Goal: Check status: Check status

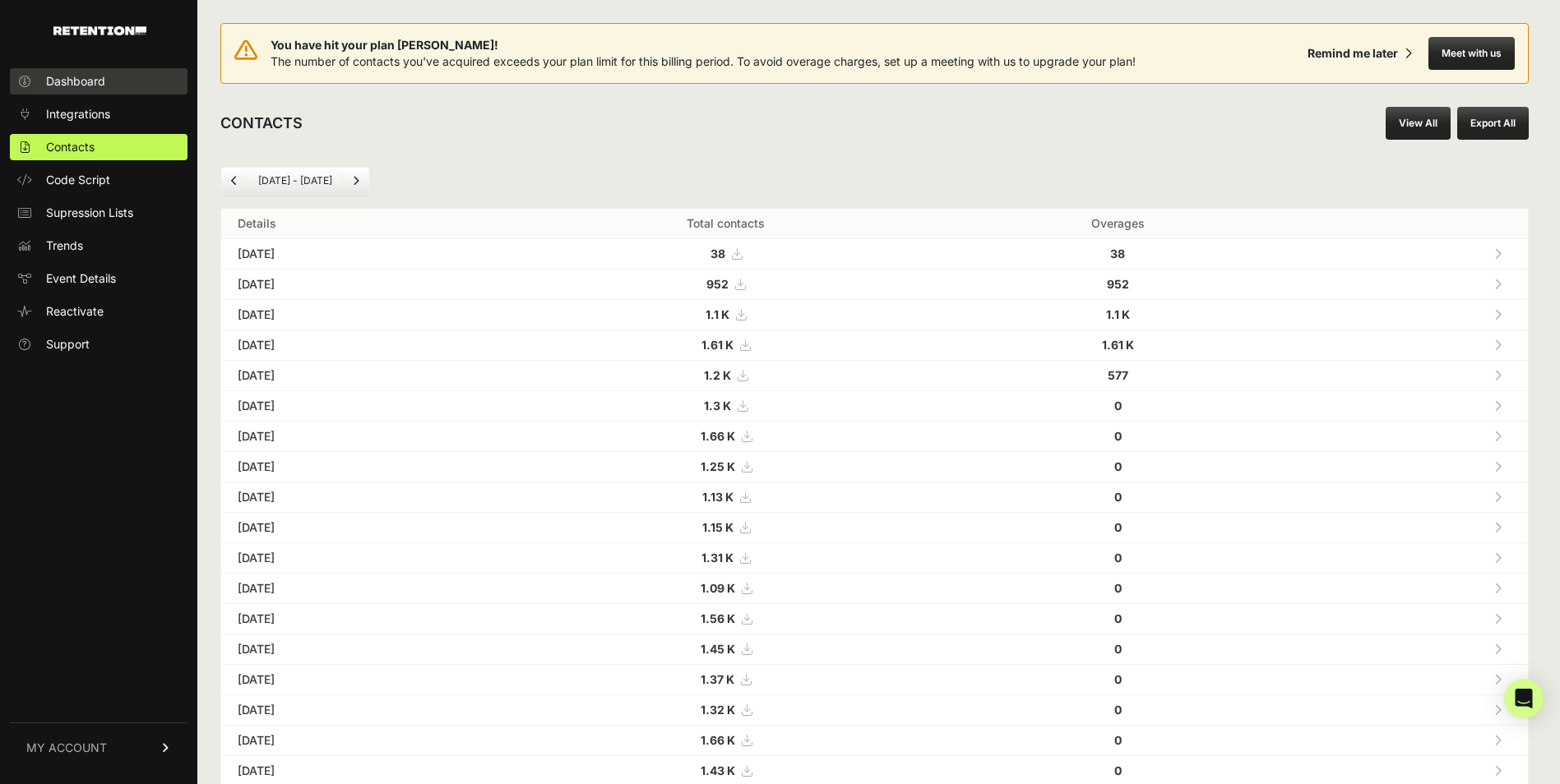
click at [119, 92] on link "Dashboard" at bounding box center [99, 81] width 178 height 26
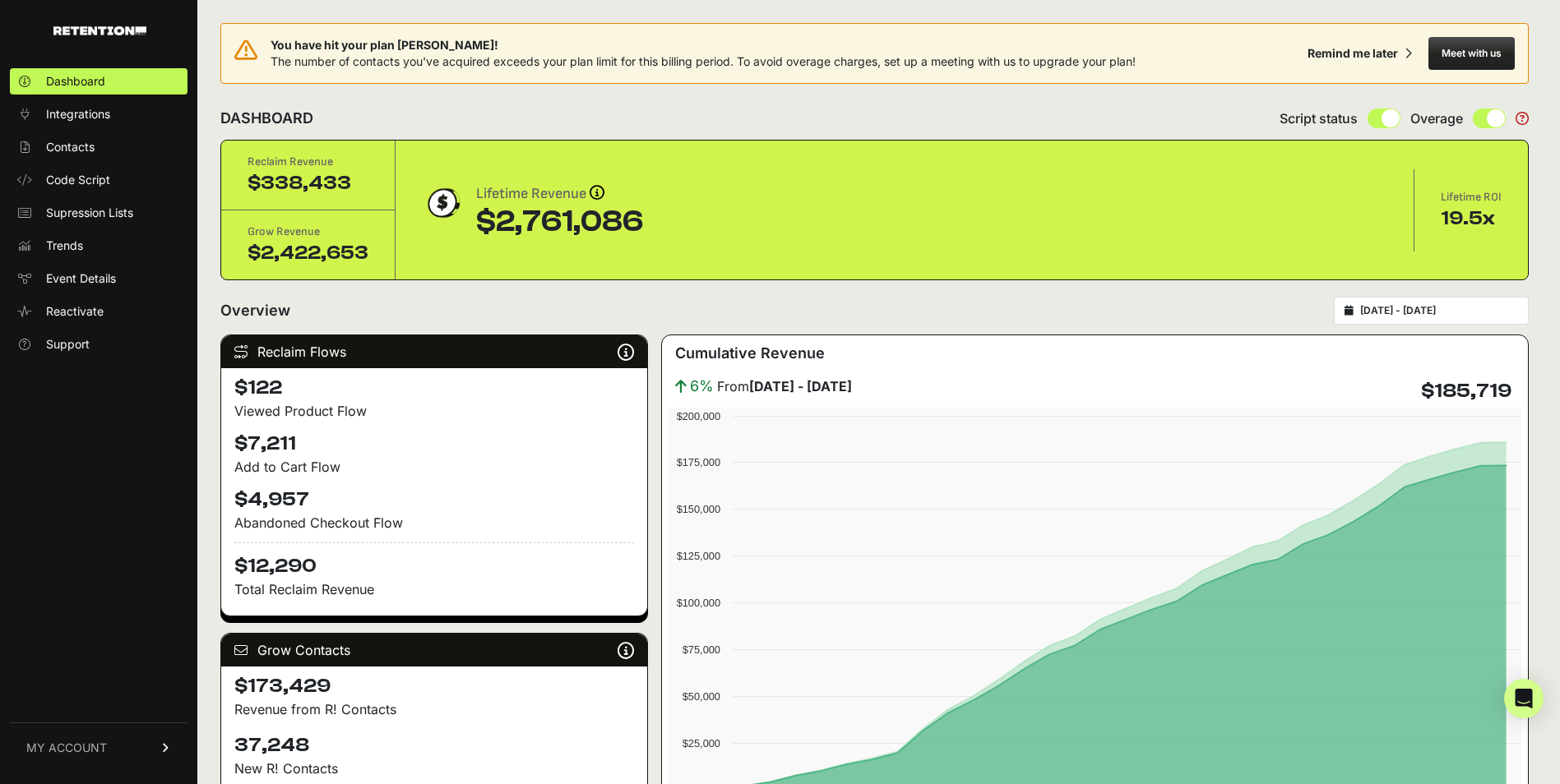
click at [1399, 322] on div "2025-08-06 - 2025-09-05" at bounding box center [1432, 310] width 195 height 28
type input "2025-08-06"
type input "2025-09-05"
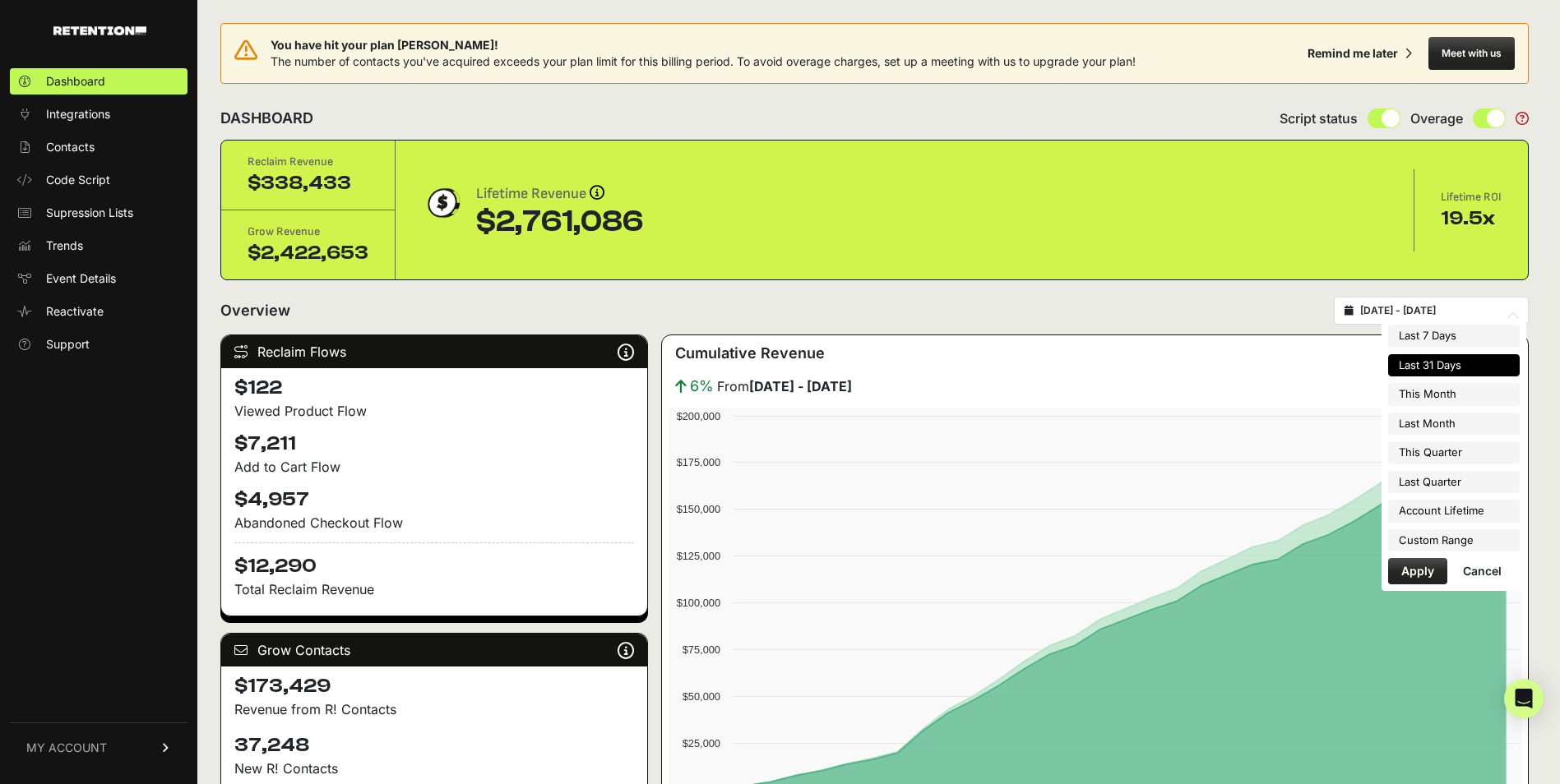
click at [1416, 311] on input "2025-08-06 - 2025-09-05" at bounding box center [1438, 311] width 157 height 14
type input "2025-09-01"
type input "2025-09-30"
type input "2025-08-01"
type input "2025-08-31"
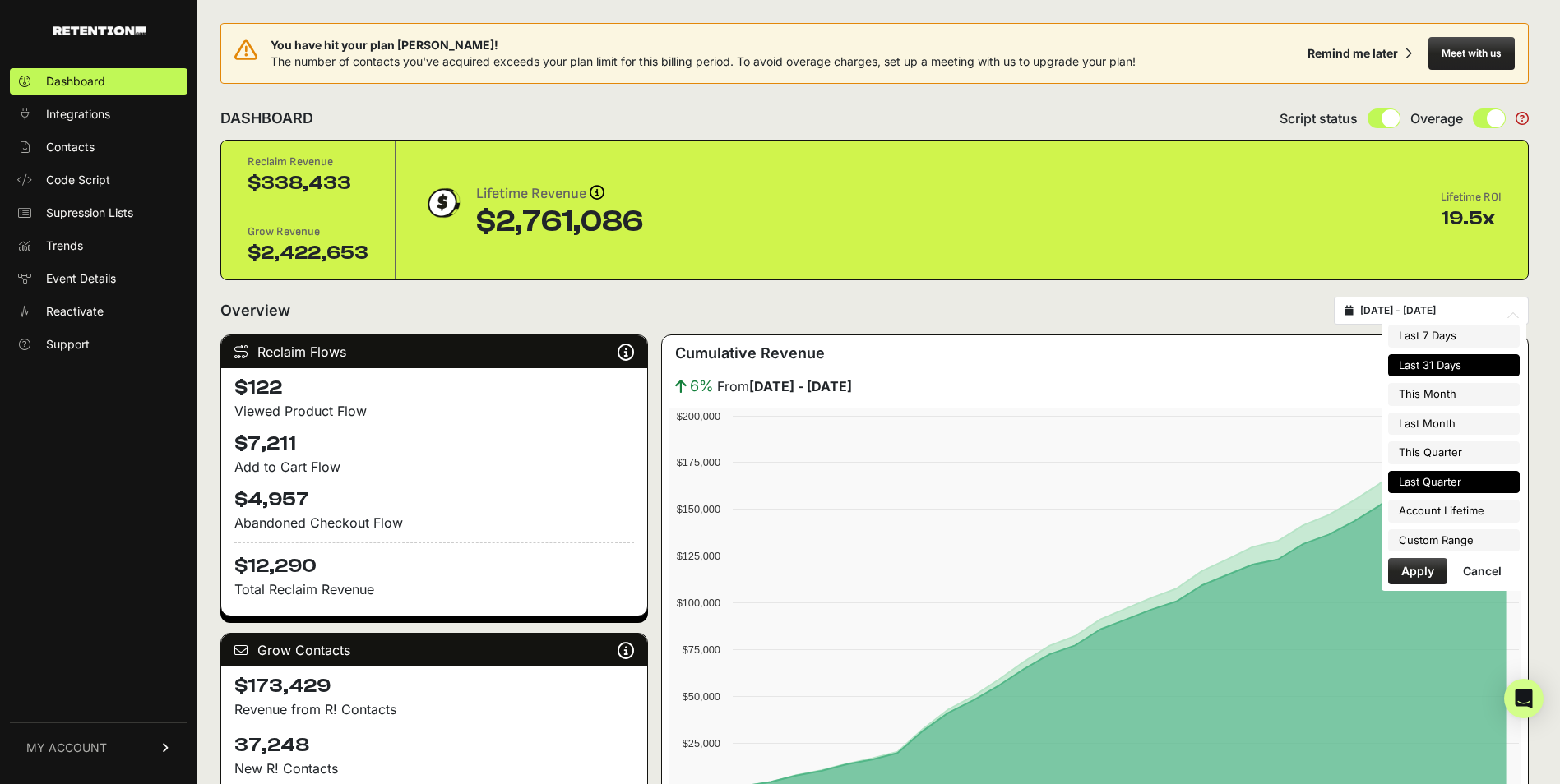
type input "2025-04-01"
type input "2025-06-30"
type input "2022-08-17"
type input "2025-09-05"
drag, startPoint x: 1437, startPoint y: 527, endPoint x: 1437, endPoint y: 539, distance: 12.0
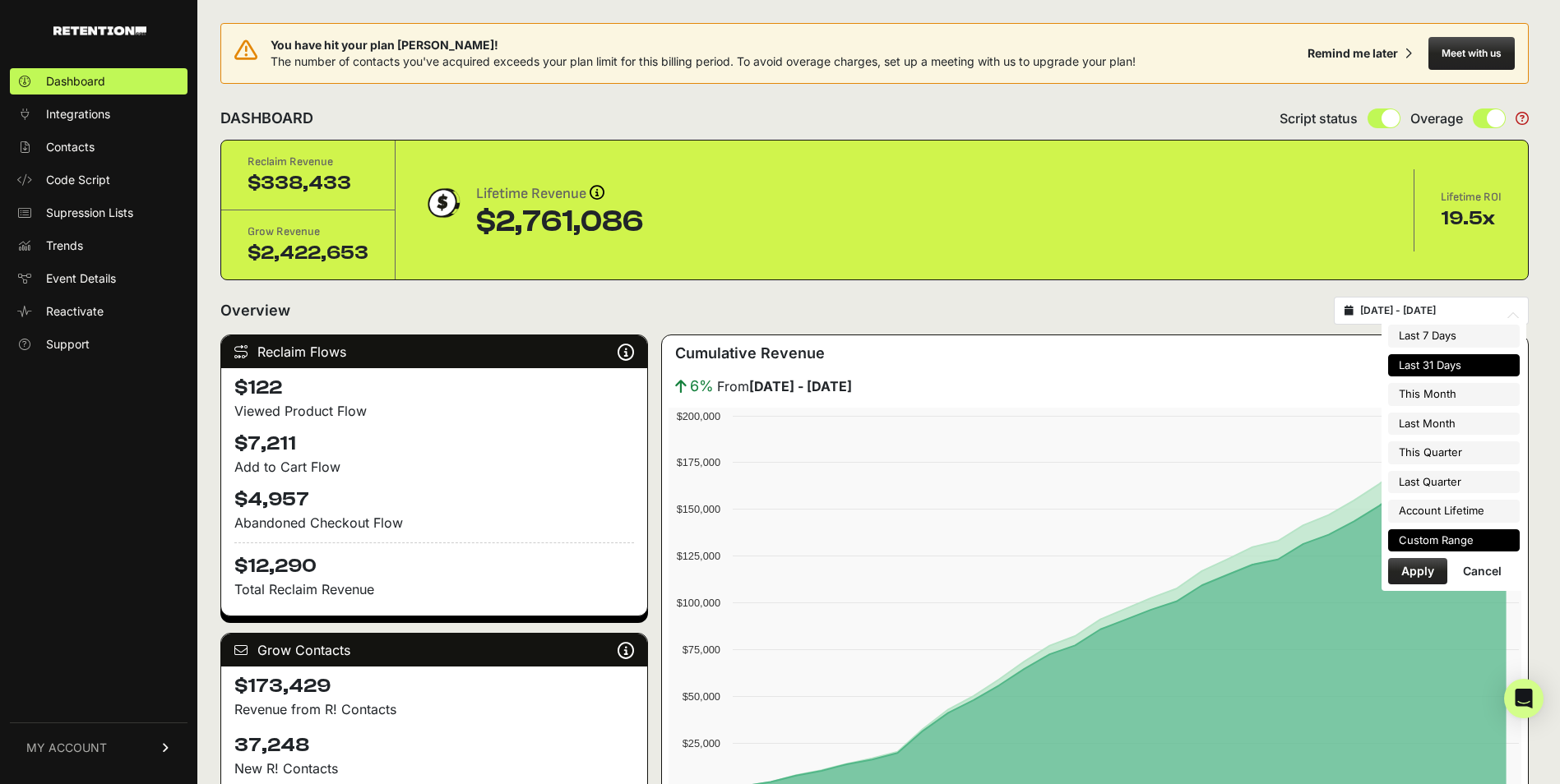
click at [1437, 539] on ul "Last 7 Days Last 31 Days This Month Last Month This Quarter Last Quarter Accoun…" at bounding box center [1454, 437] width 131 height 227
click at [1437, 539] on li "Custom Range" at bounding box center [1454, 541] width 131 height 23
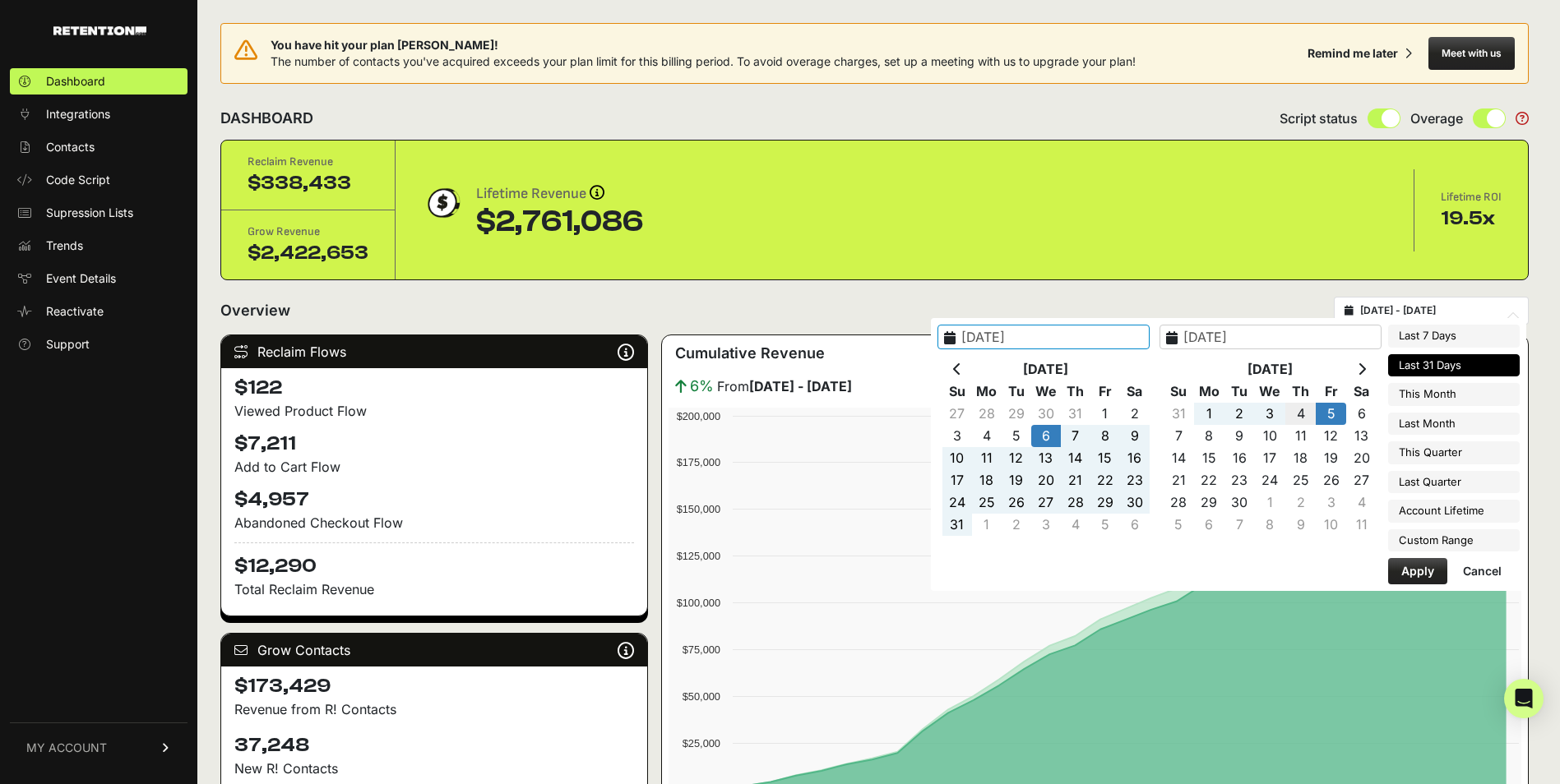
type input "2025-09-04"
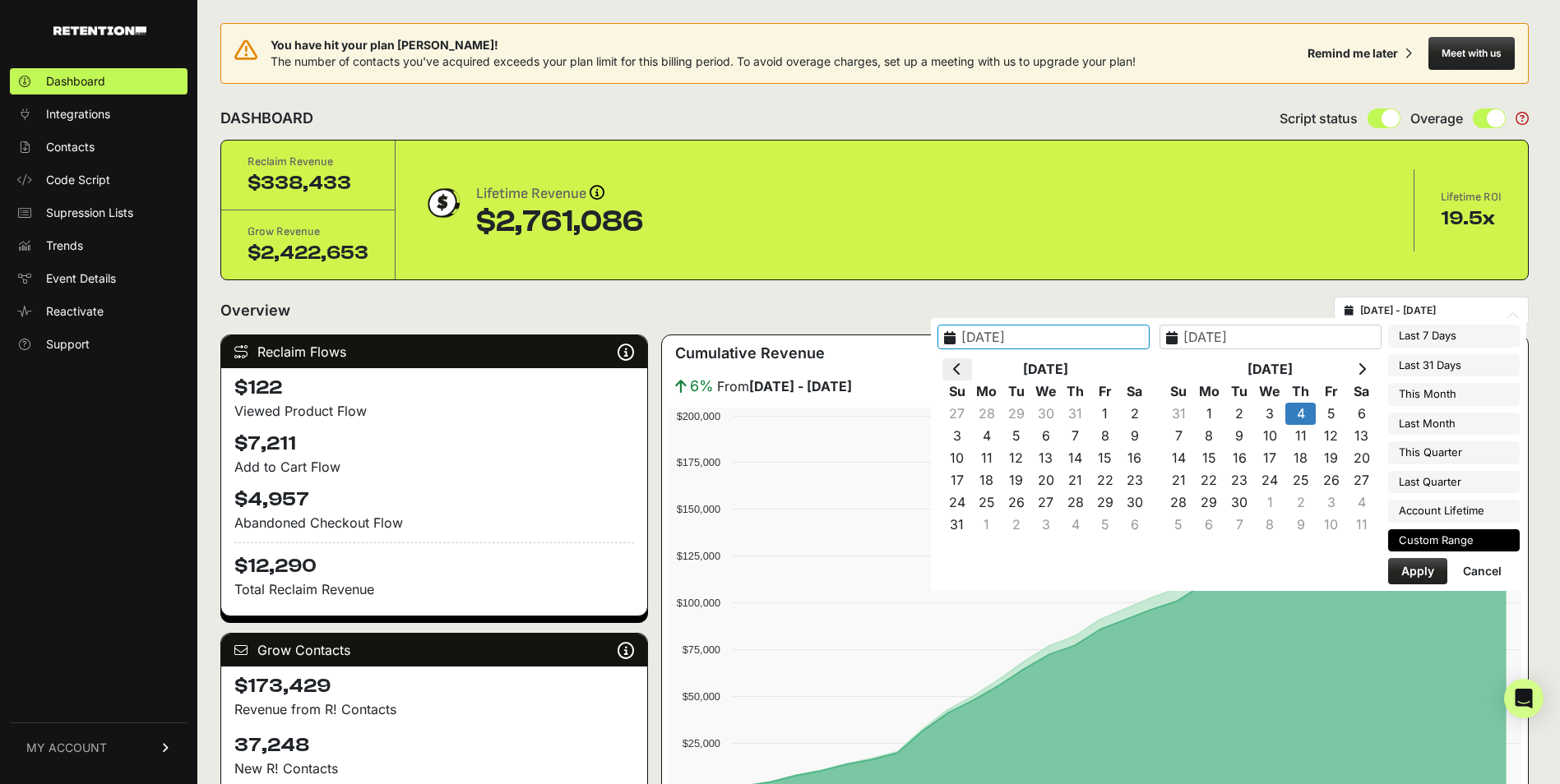
click at [972, 368] on th at bounding box center [957, 369] width 30 height 22
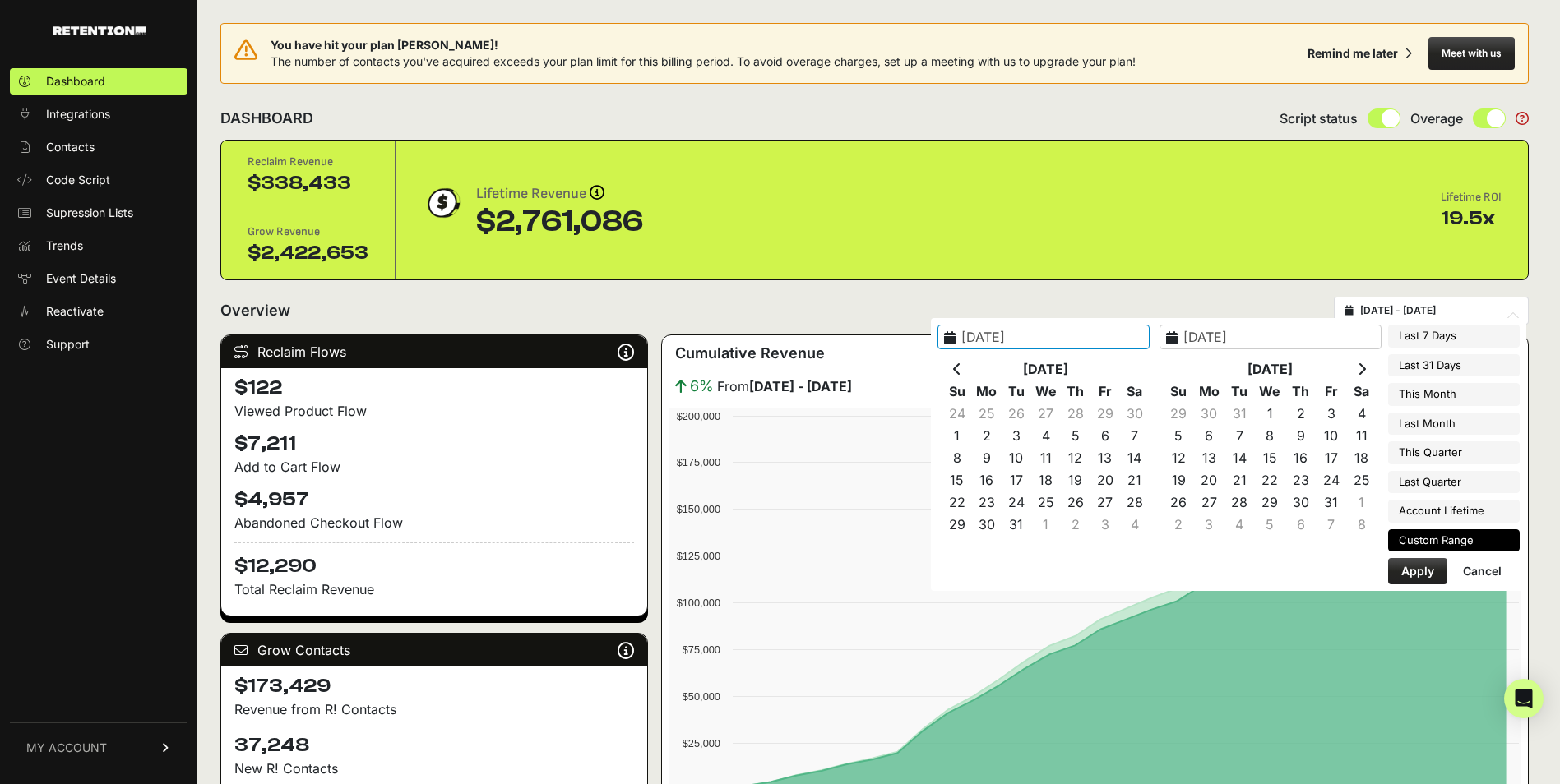
click at [972, 368] on th at bounding box center [957, 369] width 30 height 22
type input "2024-09-04"
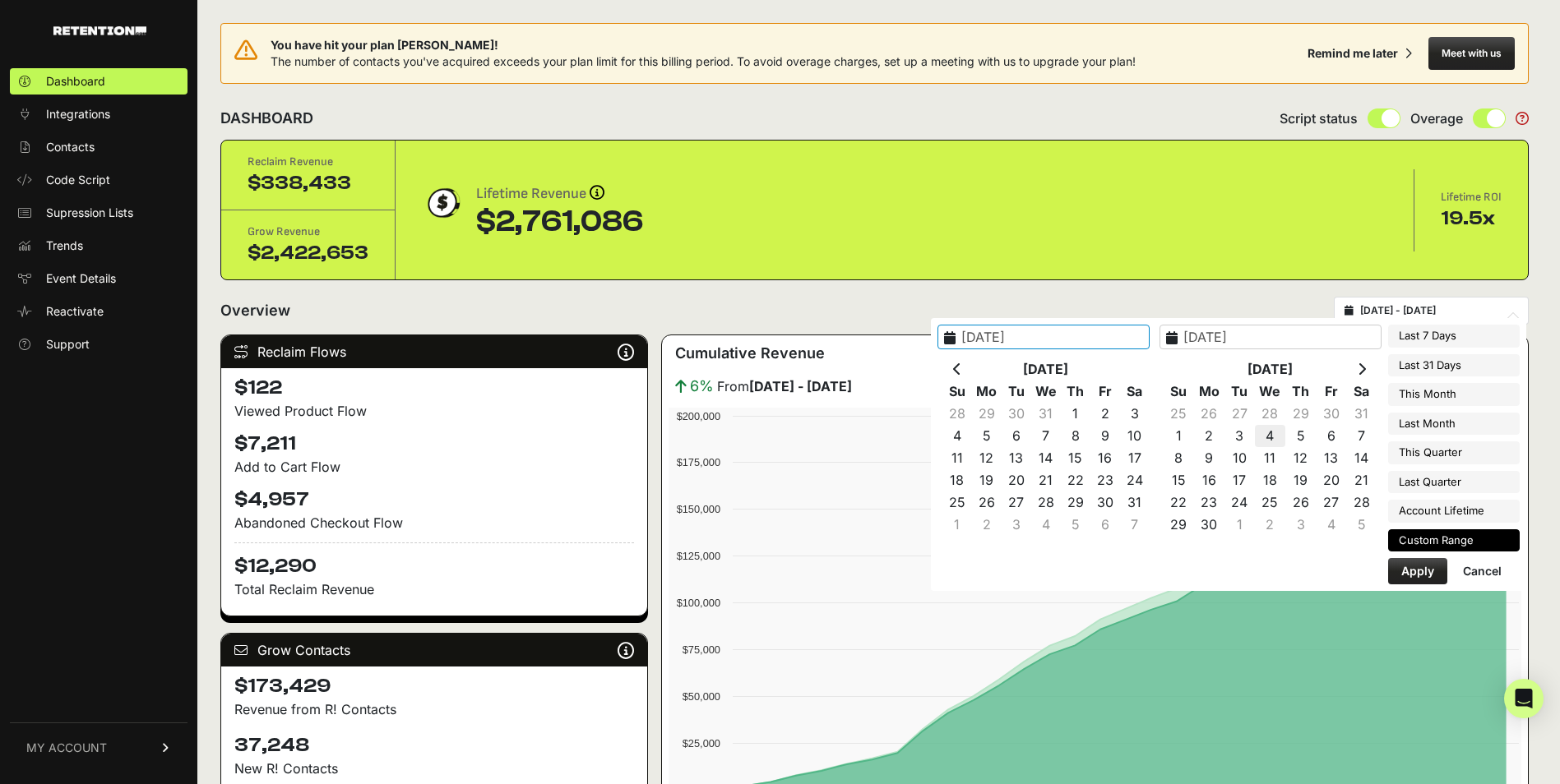
type input "2024-09-04"
click at [1388, 567] on button "Apply" at bounding box center [1417, 571] width 59 height 26
type input "2024-09-04 - 2024-09-04"
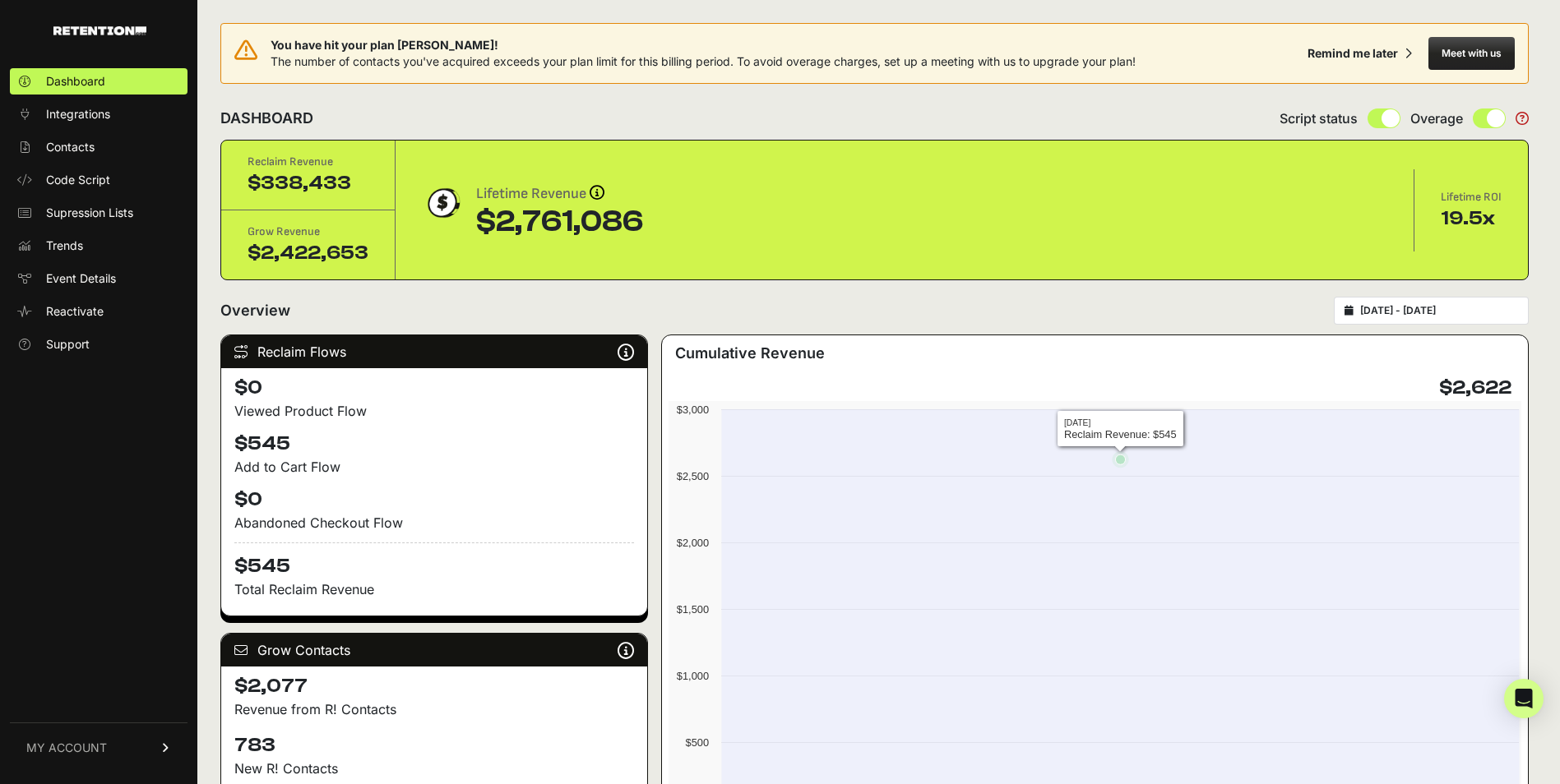
scroll to position [66, 0]
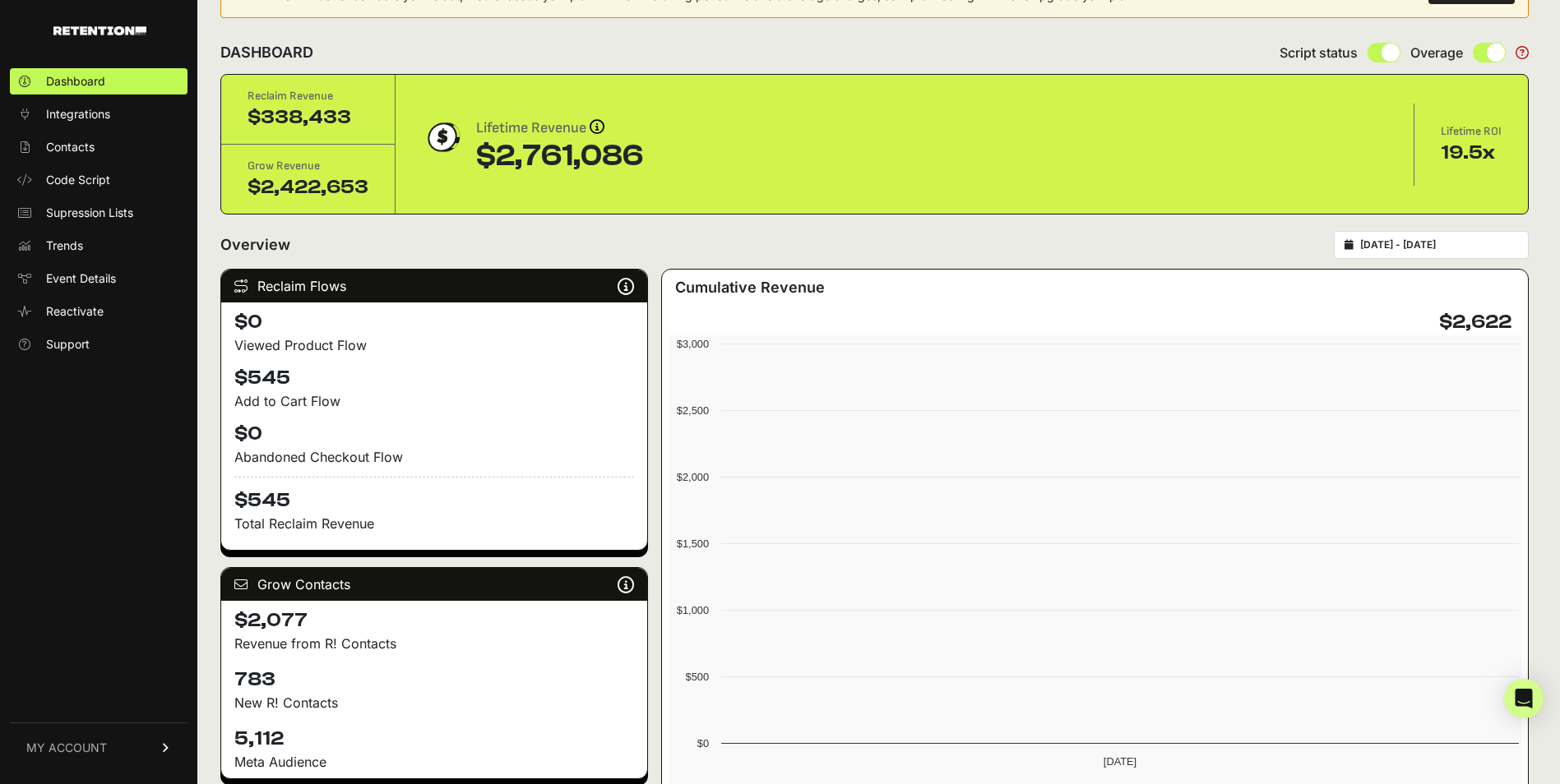
type input "[DATE]"
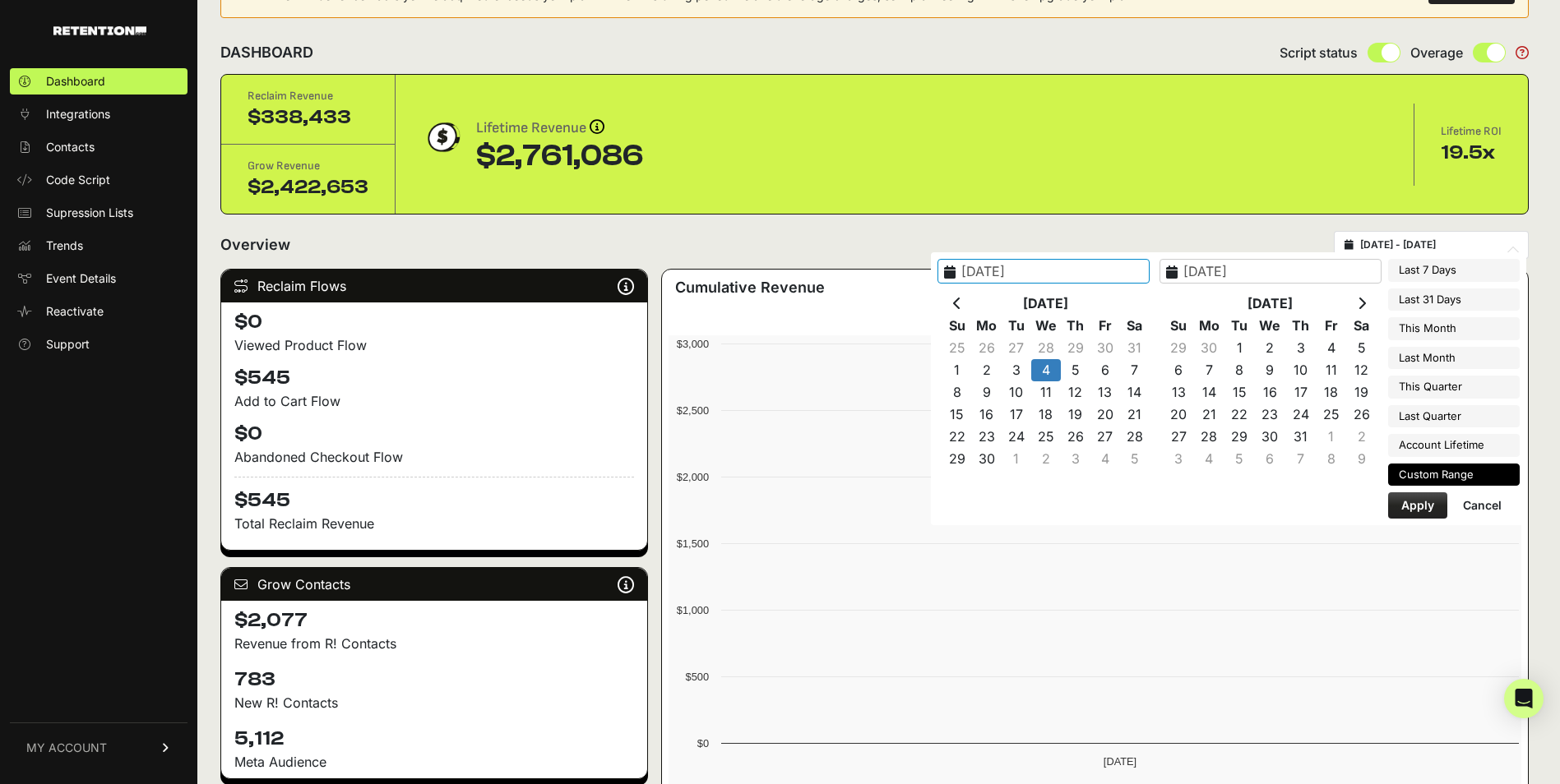
click at [1427, 241] on input "2024-09-04 - 2024-09-04" at bounding box center [1438, 245] width 157 height 14
type input "2025-08-30"
type input "2025-09-05"
type input "2025-08-06"
type input "2025-09-05"
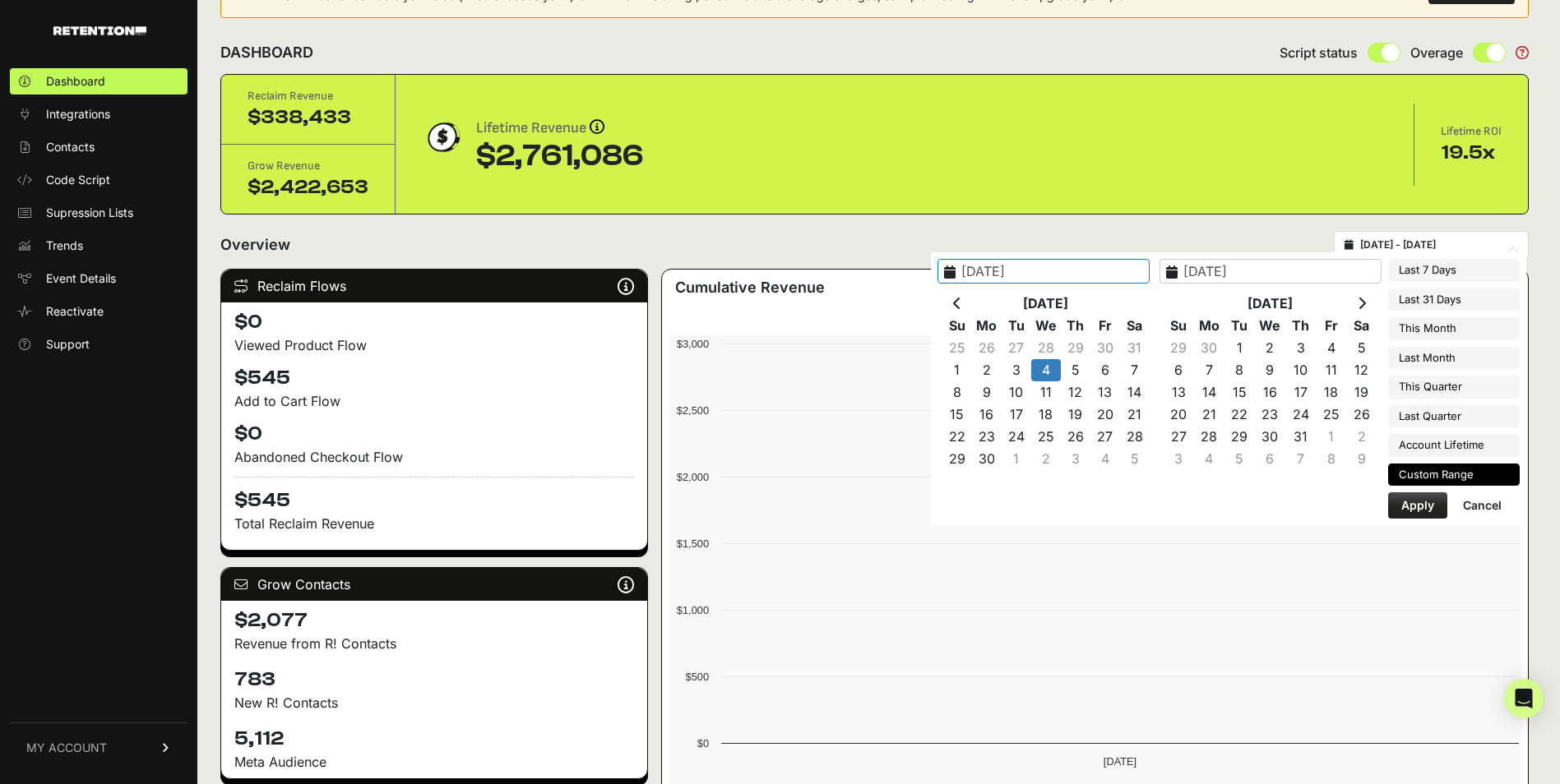
type input "2024-09-04"
type input "2025-08-01"
type input "2025-08-31"
type input "2024-10-12"
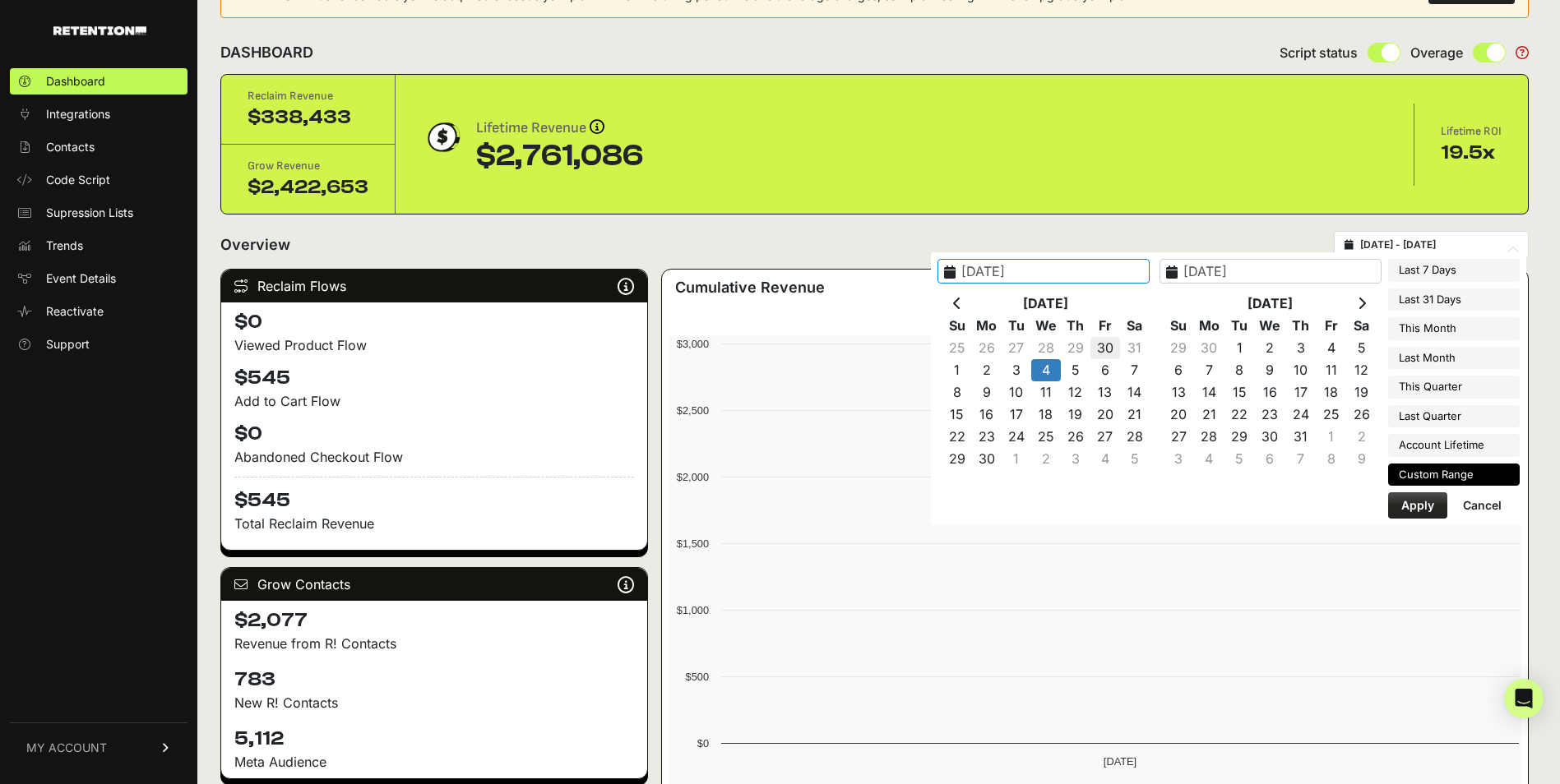
type input "2024-09-04"
type input "2024-09-01"
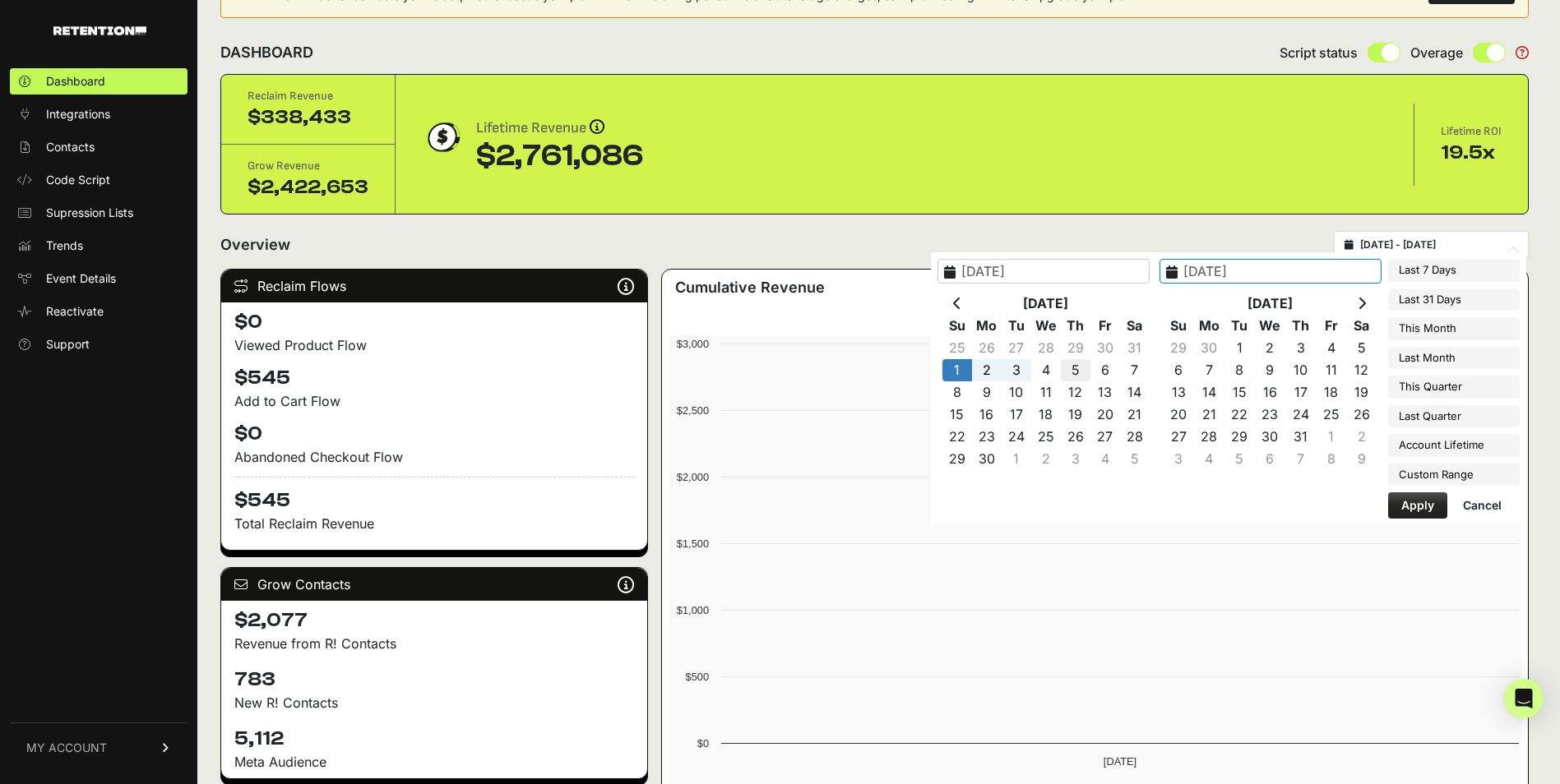
type input "2024-09-05"
type input "2024-09-01"
click at [1417, 518] on button "Apply" at bounding box center [1417, 505] width 59 height 26
type input "2024-09-01 - 2024-09-05"
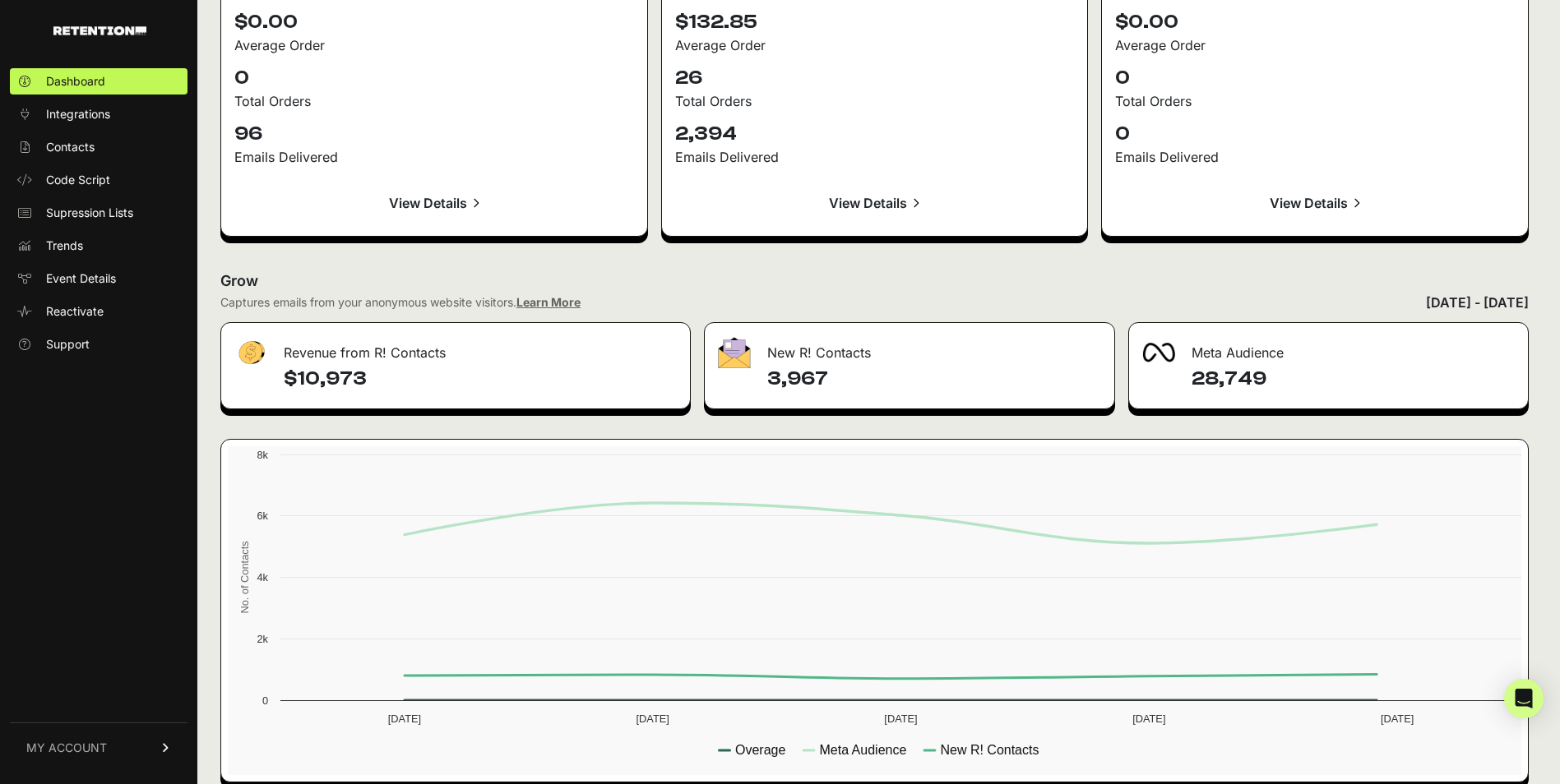
scroll to position [1846, 0]
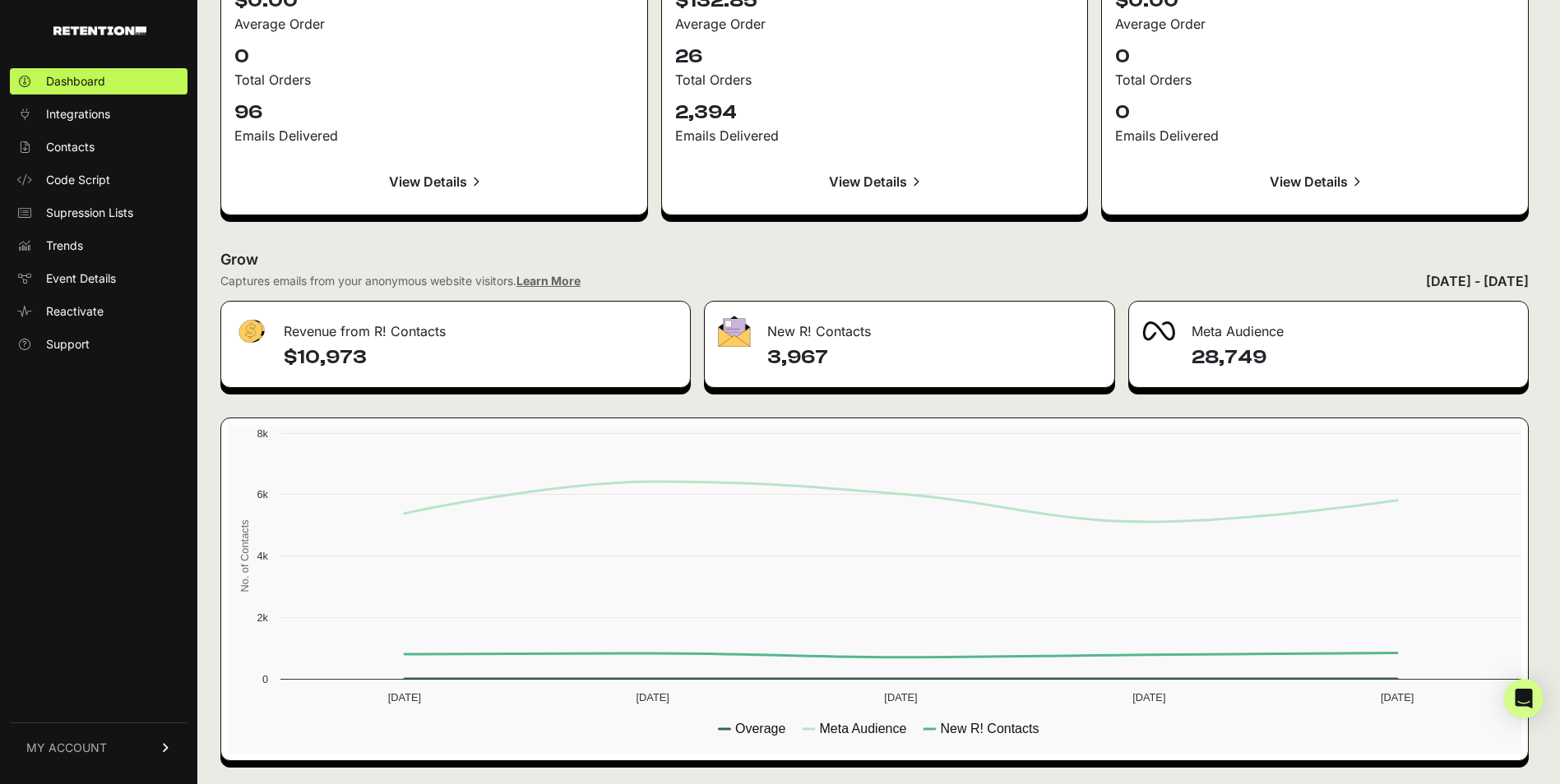
click at [757, 717] on rect at bounding box center [879, 589] width 1302 height 329
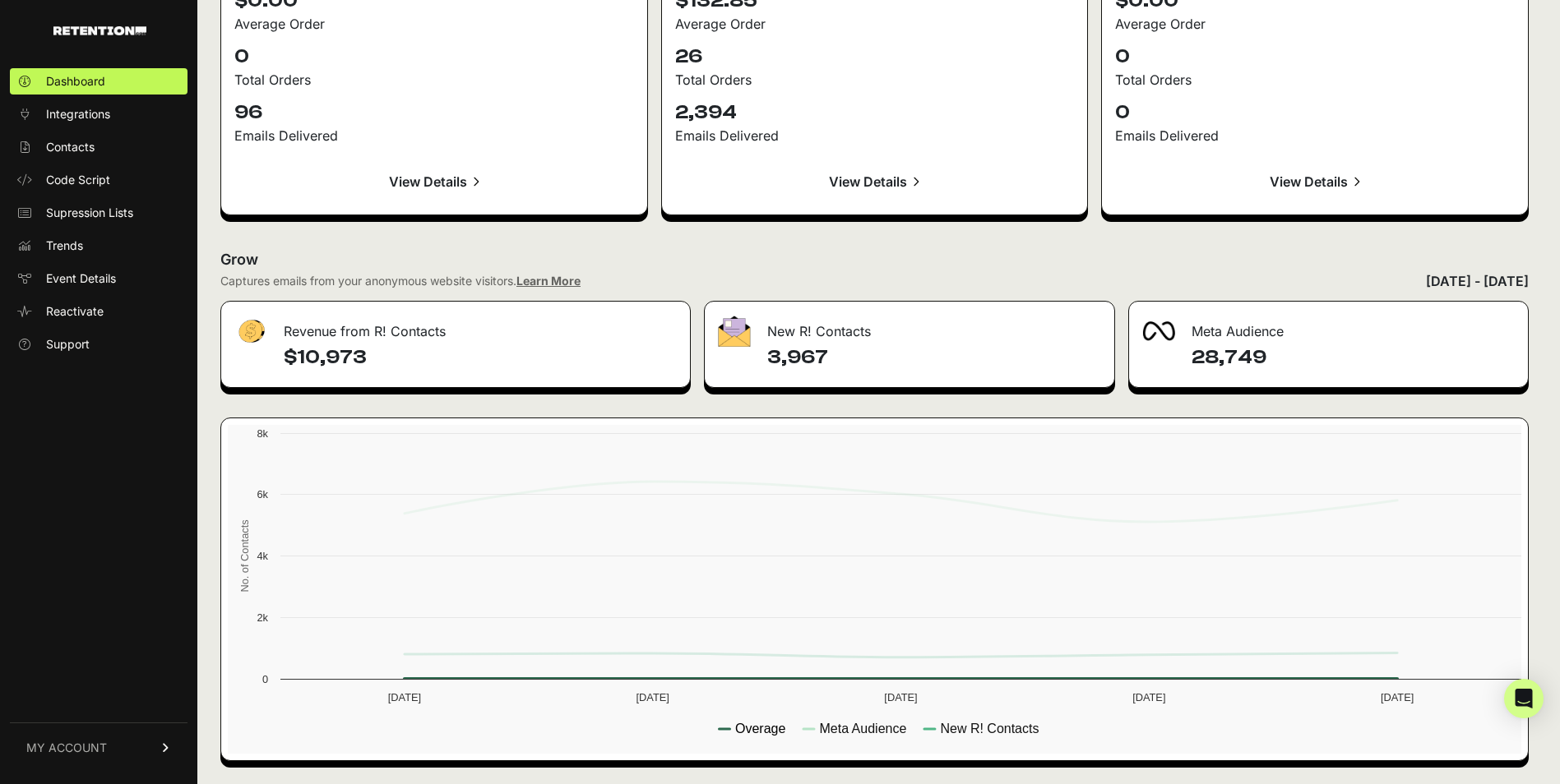
click at [759, 726] on text "Overage" at bounding box center [760, 729] width 50 height 14
click at [886, 736] on rect at bounding box center [879, 589] width 1302 height 329
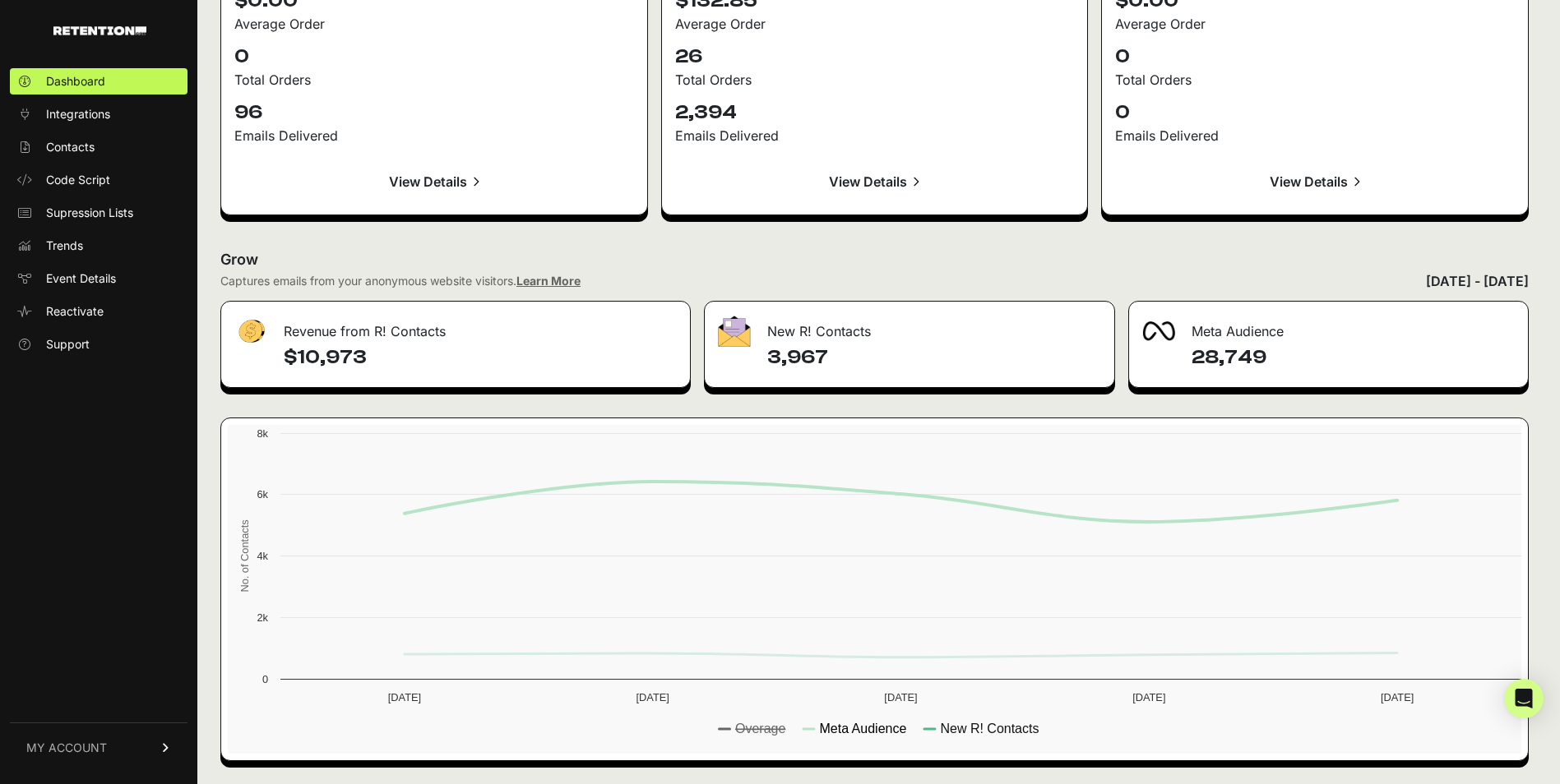
click at [876, 729] on text "Meta Audience" at bounding box center [863, 729] width 87 height 14
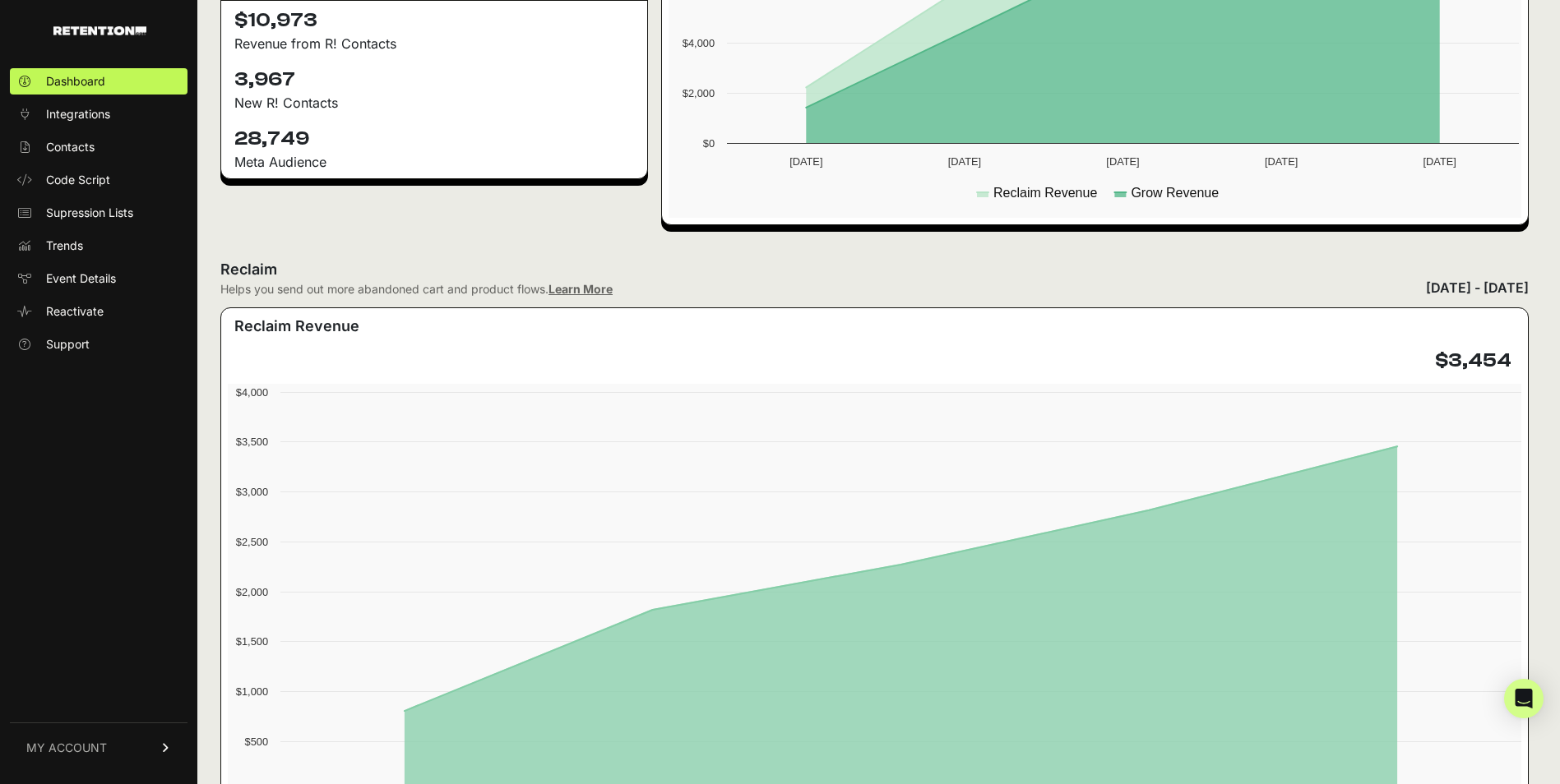
scroll to position [0, 0]
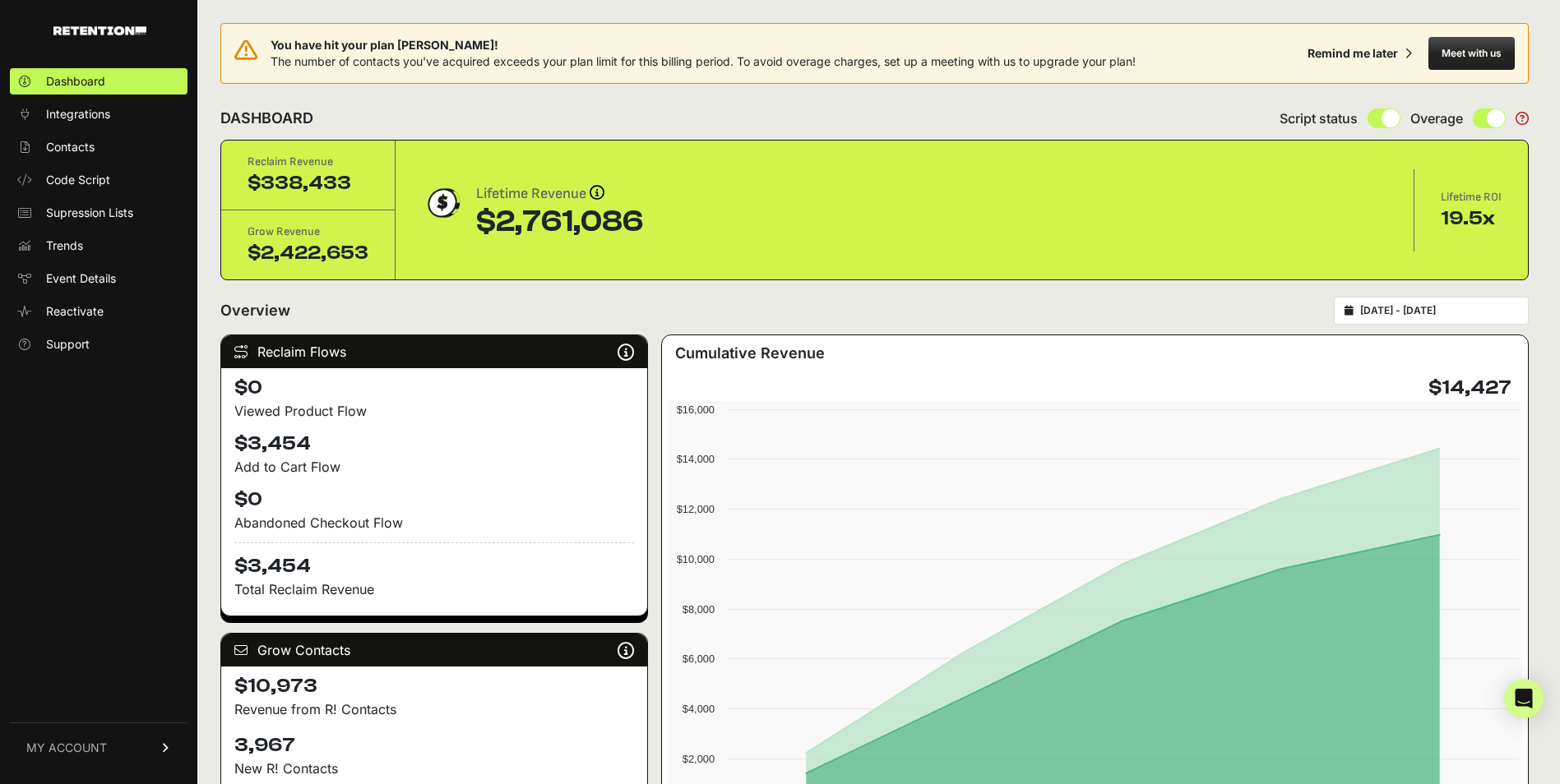
drag, startPoint x: 1516, startPoint y: 335, endPoint x: 1388, endPoint y: 323, distance: 128.6
click at [1388, 323] on div "2024-09-01 - 2024-09-05" at bounding box center [1432, 310] width 195 height 28
type input "2024-09-01"
type input "2024-09-05"
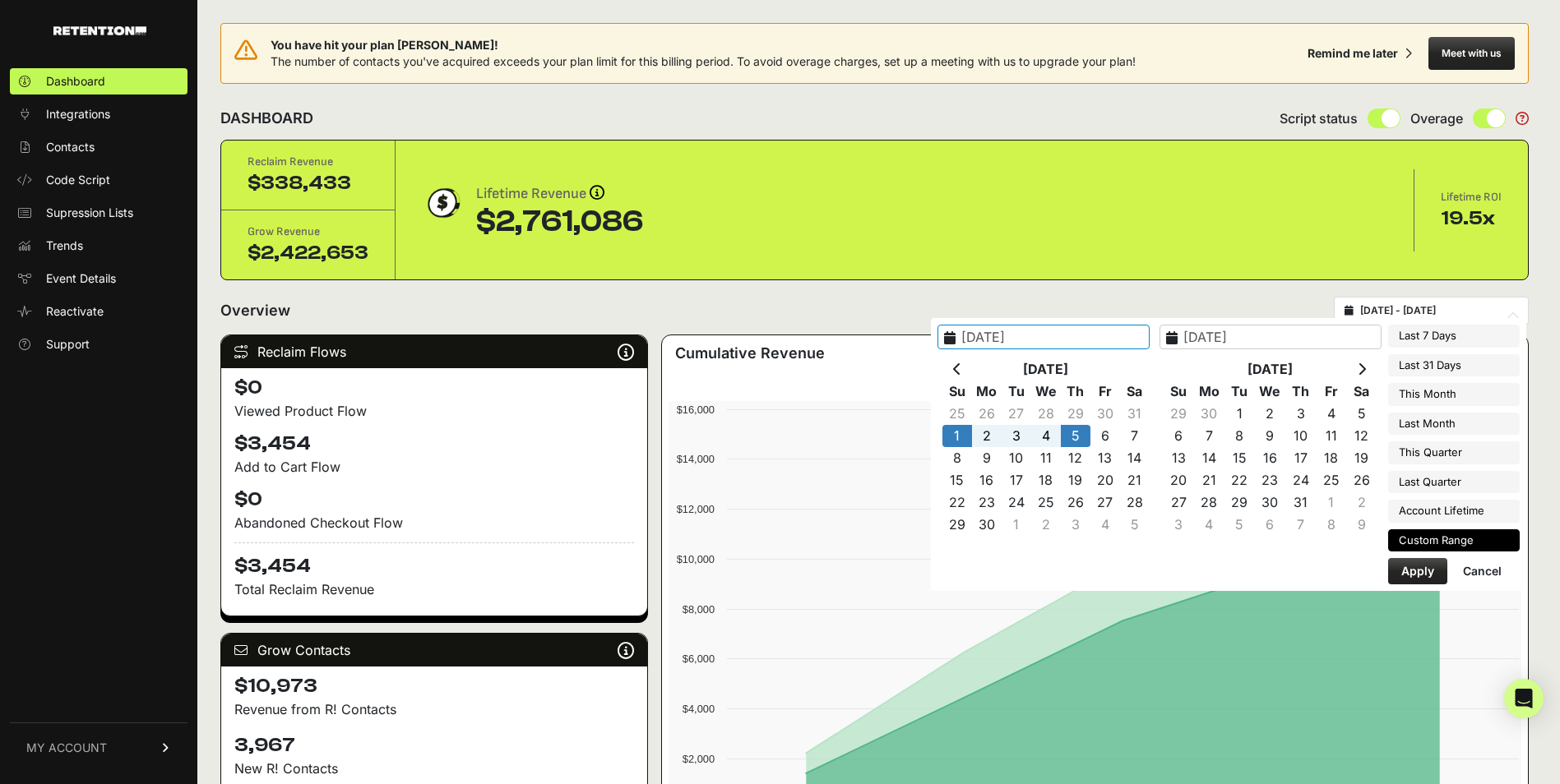
click at [1387, 305] on input "2024-09-01 - 2024-09-05" at bounding box center [1438, 311] width 157 height 14
click at [961, 371] on icon at bounding box center [957, 369] width 9 height 14
type input "2024-08-01"
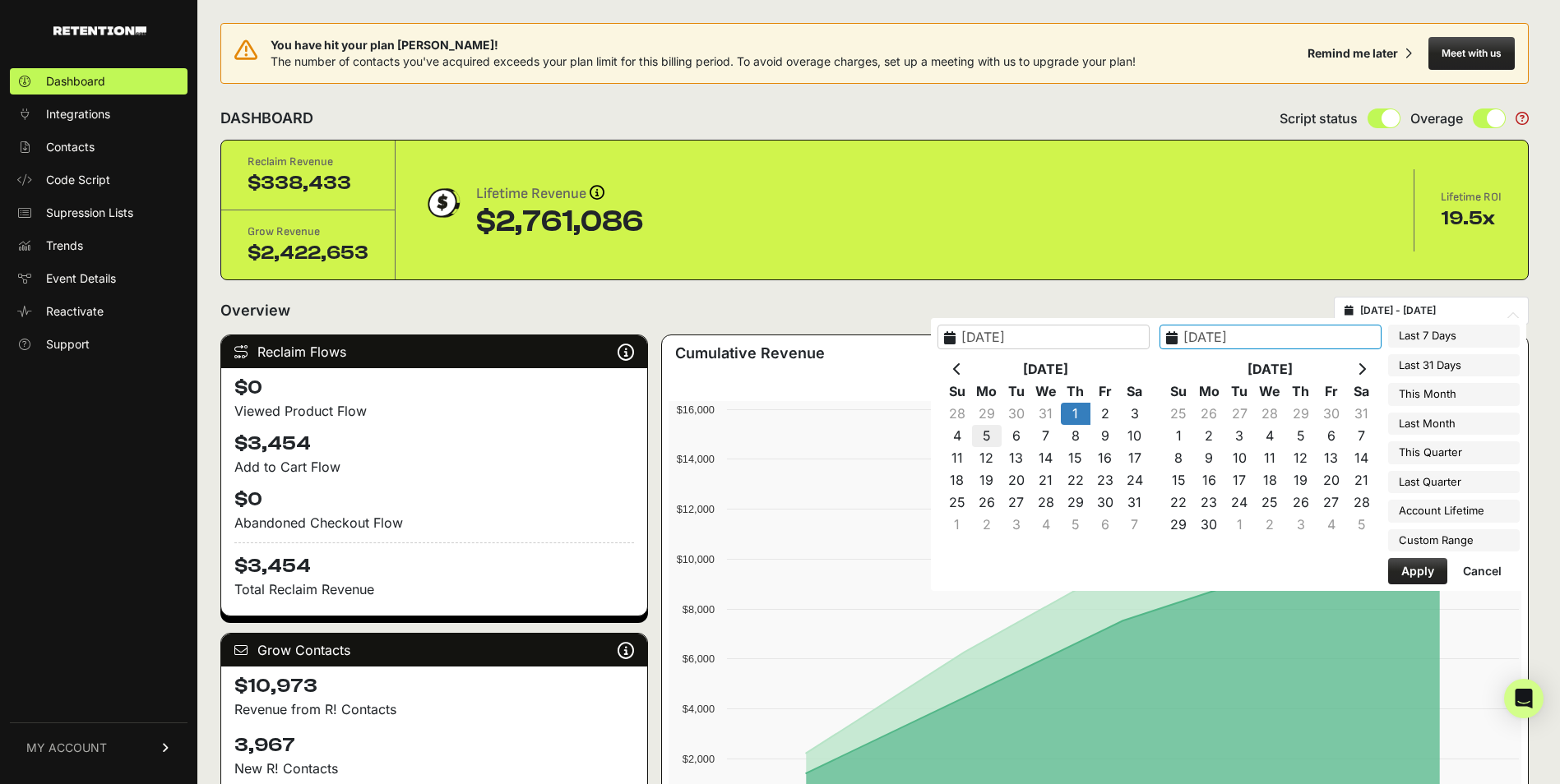
type input "2024-08-05"
type input "2024-09-20"
type input "2022-08-17"
type input "2025-09-05"
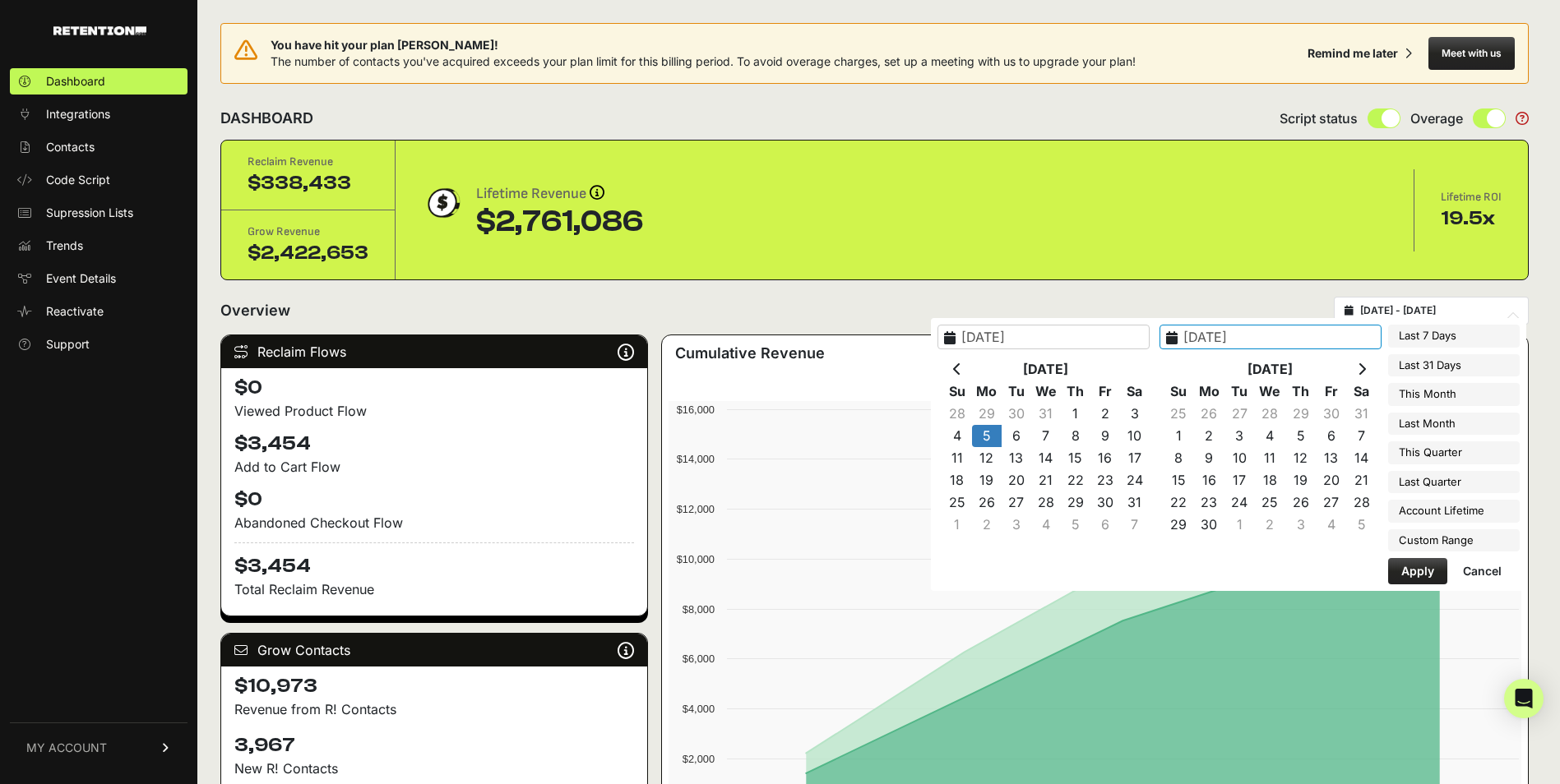
type input "[DATE]"
click at [1414, 572] on button "Apply" at bounding box center [1417, 571] width 59 height 26
type input "[DATE] - [DATE]"
